Goal: Task Accomplishment & Management: Manage account settings

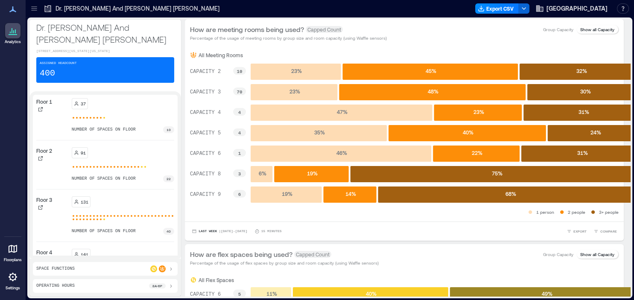
click at [11, 254] on div at bounding box center [12, 248] width 15 height 15
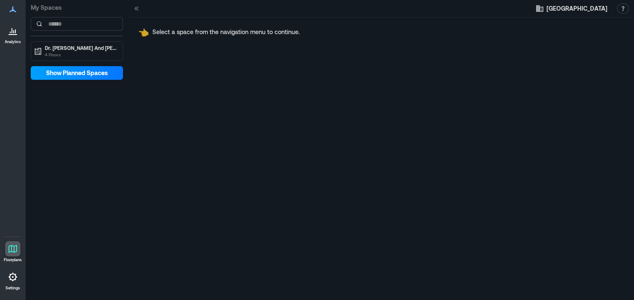
click at [88, 73] on span "Show Planned Spaces" at bounding box center [77, 73] width 62 height 9
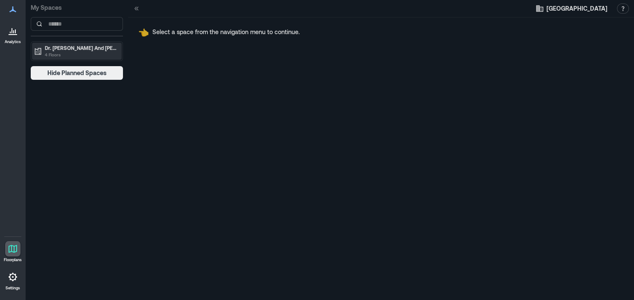
click at [87, 56] on p "4 Floors" at bounding box center [81, 54] width 72 height 7
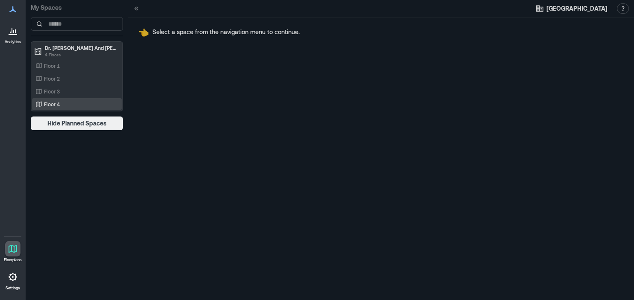
click at [66, 104] on div "Floor 4" at bounding box center [75, 104] width 83 height 9
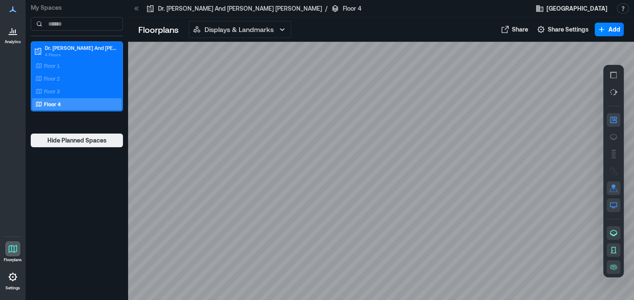
click at [398, 224] on div at bounding box center [381, 171] width 506 height 259
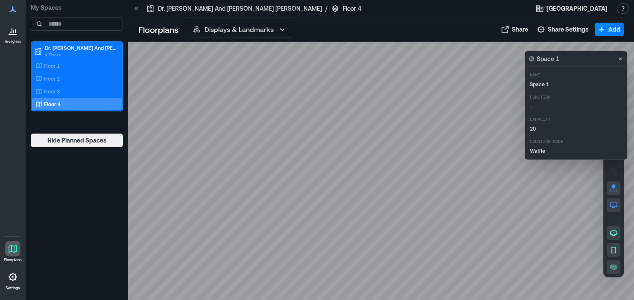
click at [548, 61] on p "Space 1" at bounding box center [548, 59] width 23 height 9
click at [544, 87] on p "Space 1" at bounding box center [588, 84] width 116 height 7
click at [409, 230] on div at bounding box center [381, 171] width 506 height 259
click at [12, 29] on icon at bounding box center [13, 31] width 10 height 10
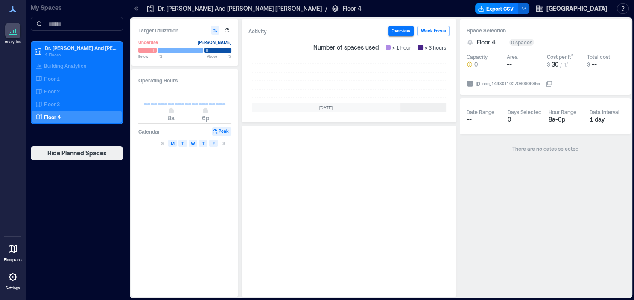
click at [12, 29] on icon at bounding box center [13, 31] width 10 height 10
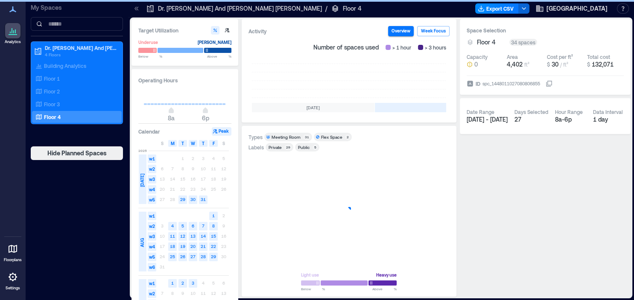
click at [16, 7] on icon at bounding box center [13, 9] width 10 height 10
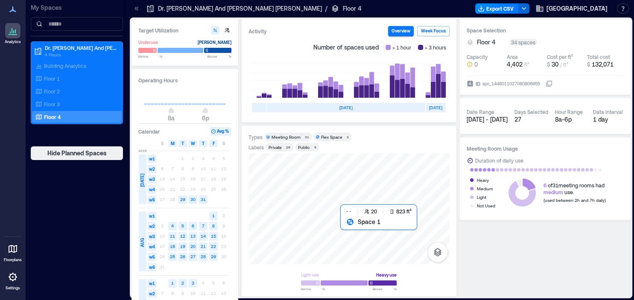
click at [348, 230] on div at bounding box center [349, 208] width 201 height 111
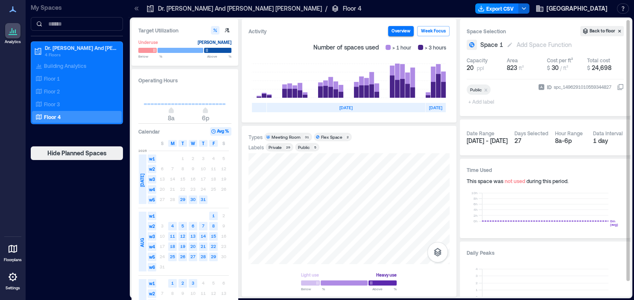
click at [493, 45] on span "Space 1" at bounding box center [491, 45] width 23 height 9
drag, startPoint x: 518, startPoint y: 45, endPoint x: 419, endPoint y: 54, distance: 99.4
click at [479, 49] on input "*******" at bounding box center [510, 45] width 63 height 9
type input "**********"
click at [554, 45] on div "Add Space Function" at bounding box center [564, 45] width 58 height 9
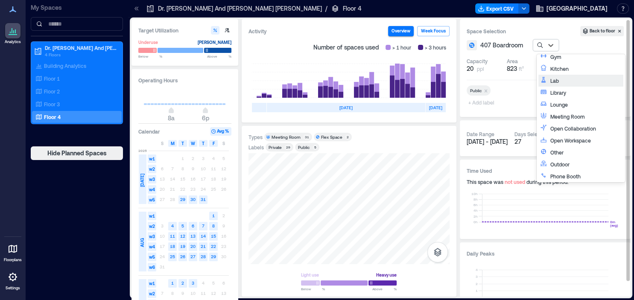
scroll to position [95, 0]
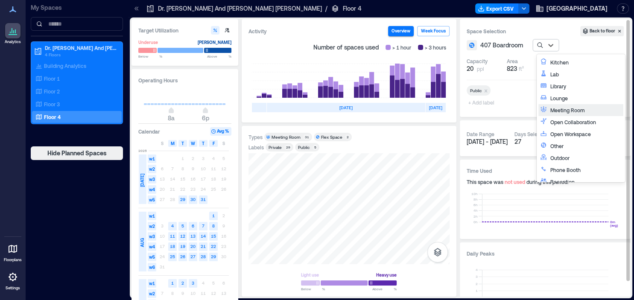
click at [575, 111] on div "Meeting Room" at bounding box center [585, 110] width 71 height 9
